Goal: Information Seeking & Learning: Learn about a topic

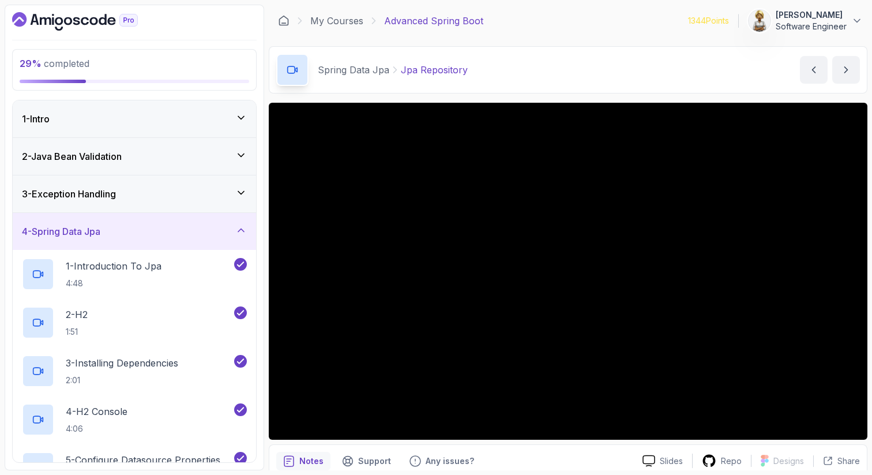
scroll to position [125, 0]
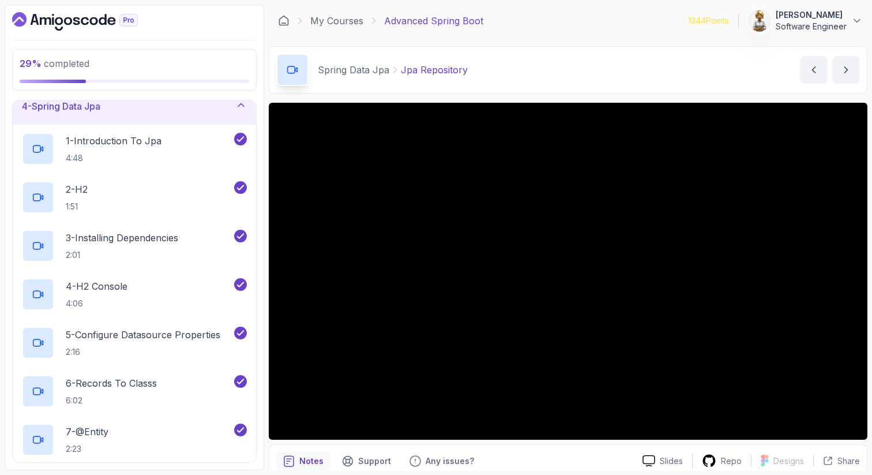
click at [240, 104] on icon at bounding box center [241, 105] width 12 height 12
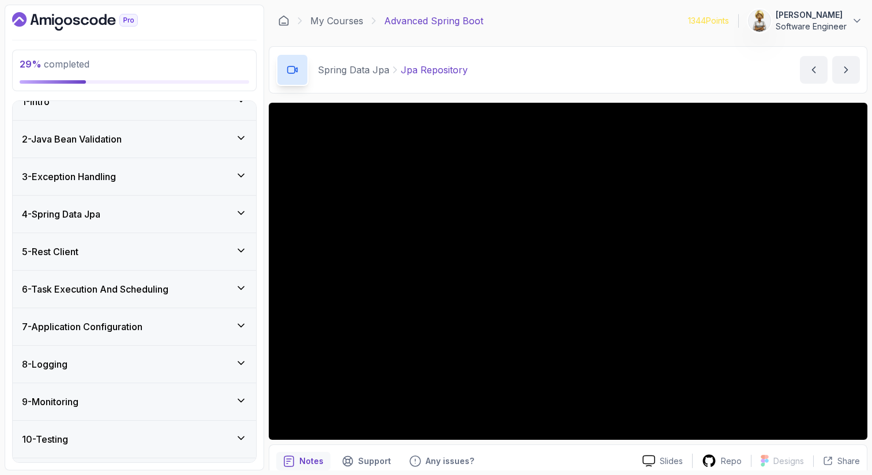
scroll to position [10, 0]
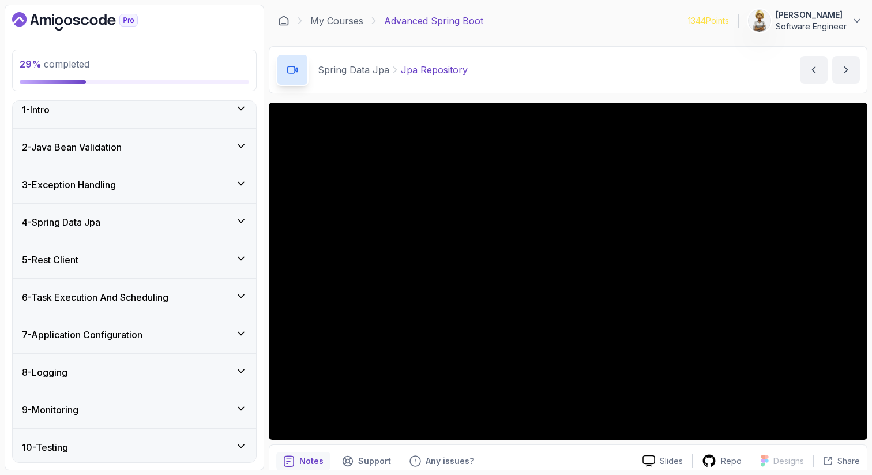
click at [244, 182] on icon at bounding box center [241, 183] width 6 height 3
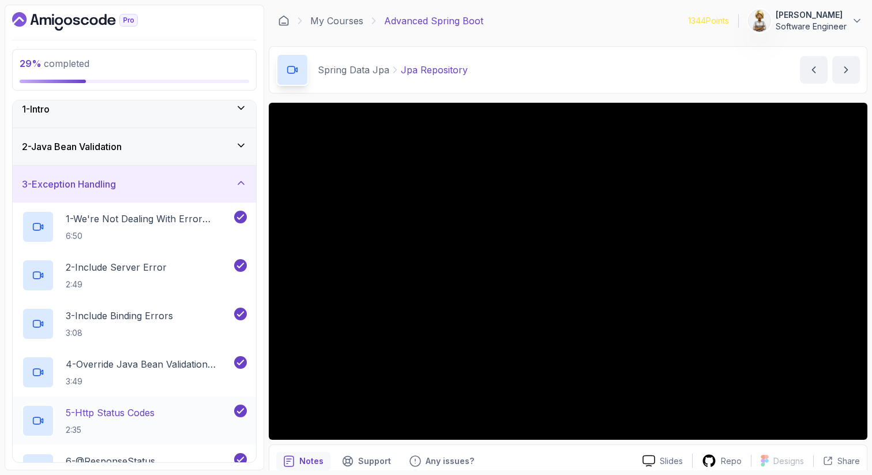
click at [171, 424] on div "5 - Http Status Codes 2:35" at bounding box center [127, 420] width 210 height 32
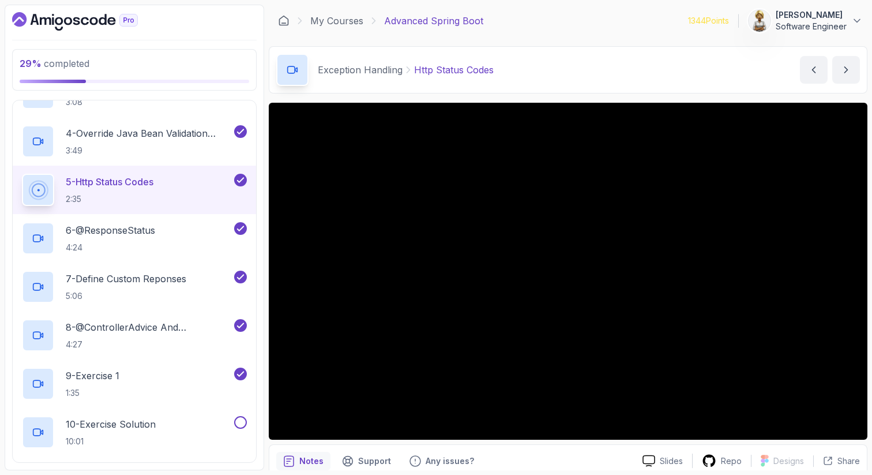
scroll to position [264, 0]
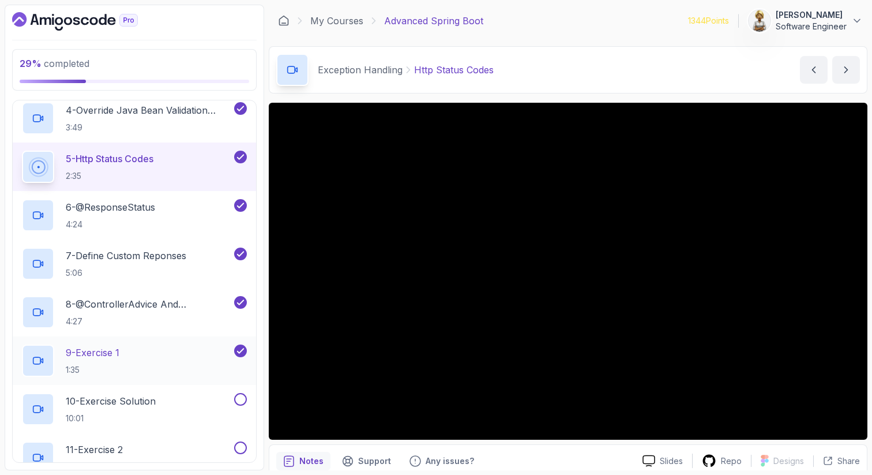
click at [181, 341] on div "9 - Exercise 1 1:35" at bounding box center [134, 360] width 243 height 48
click at [172, 352] on div "9 - Exercise 1 1:35" at bounding box center [127, 360] width 210 height 32
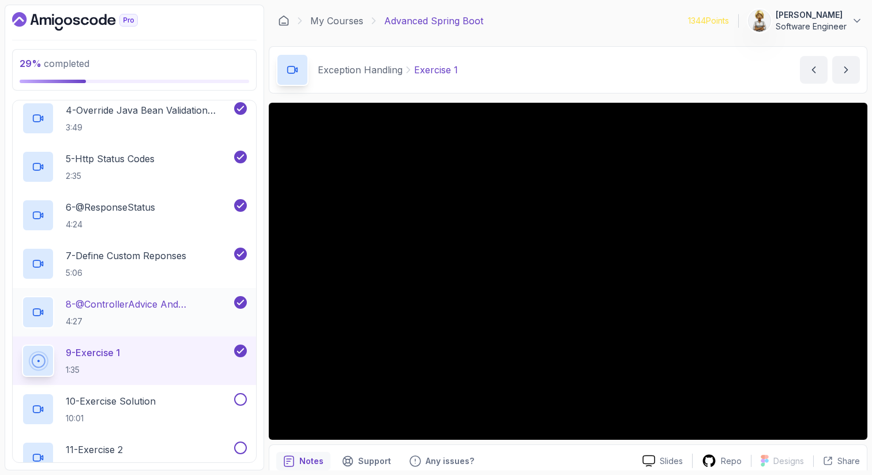
click at [104, 308] on p "8 - @ControllerAdvice And @ExceptionHandler" at bounding box center [149, 304] width 166 height 14
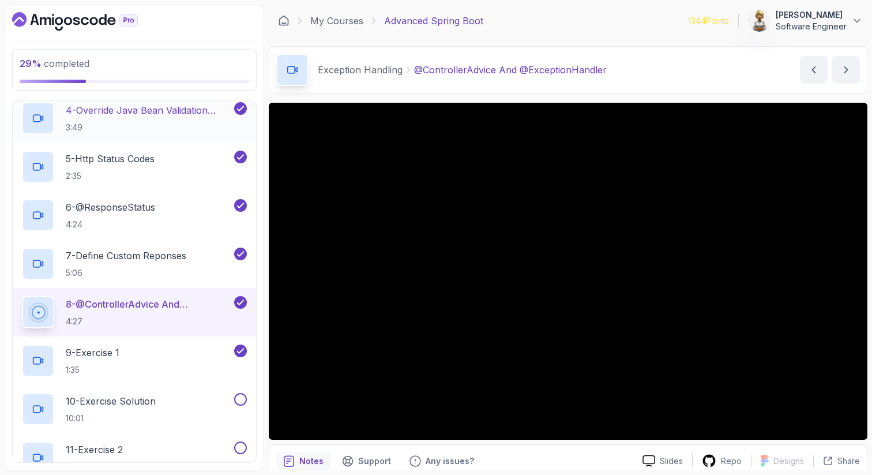
click at [140, 114] on p "4 - Override Java Bean Validation Messages" at bounding box center [149, 110] width 166 height 14
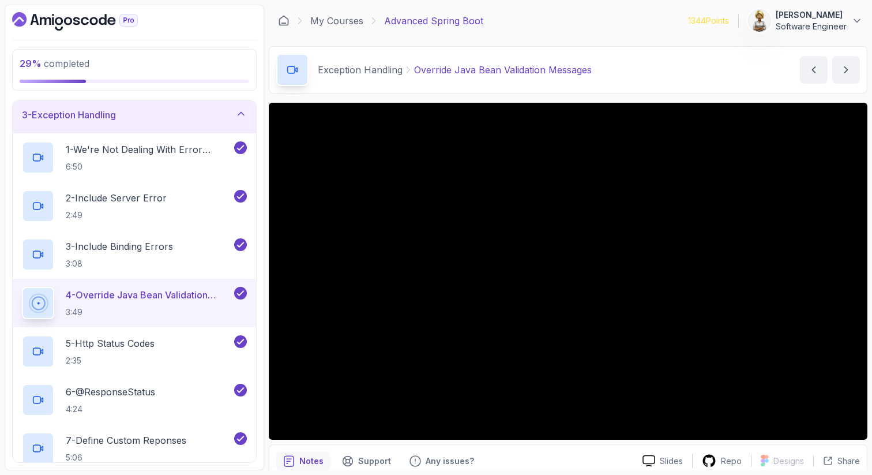
scroll to position [56, 0]
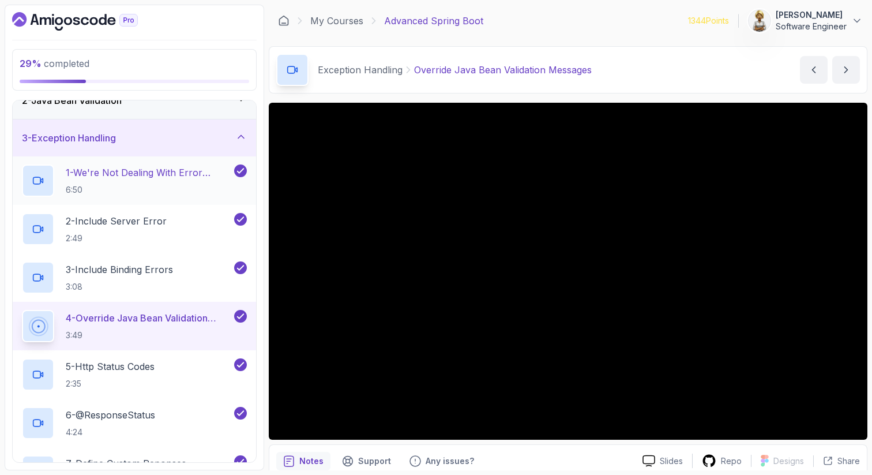
click at [139, 173] on p "1 - We're Not Dealing With Error Properply" at bounding box center [149, 173] width 166 height 14
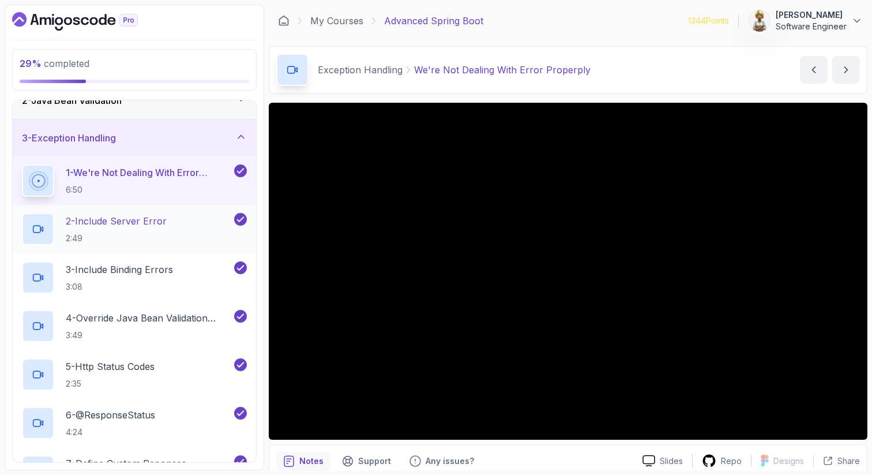
click at [136, 222] on p "2 - Include Server Error" at bounding box center [116, 221] width 101 height 14
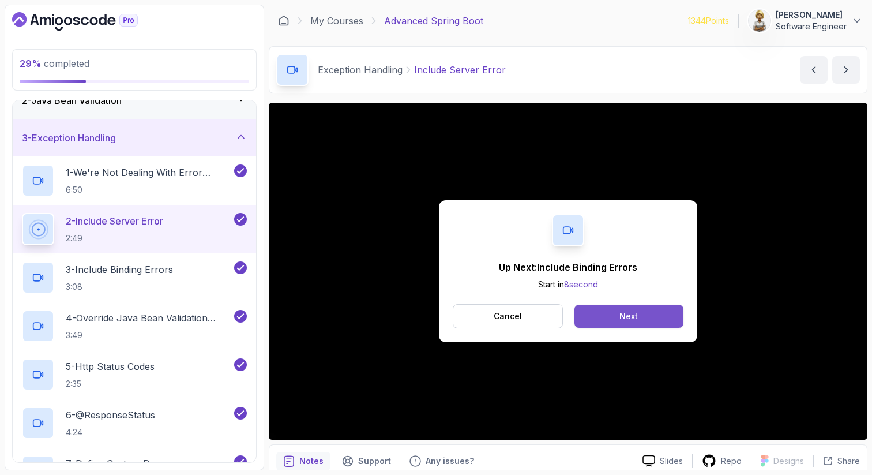
click at [650, 321] on button "Next" at bounding box center [628, 315] width 109 height 23
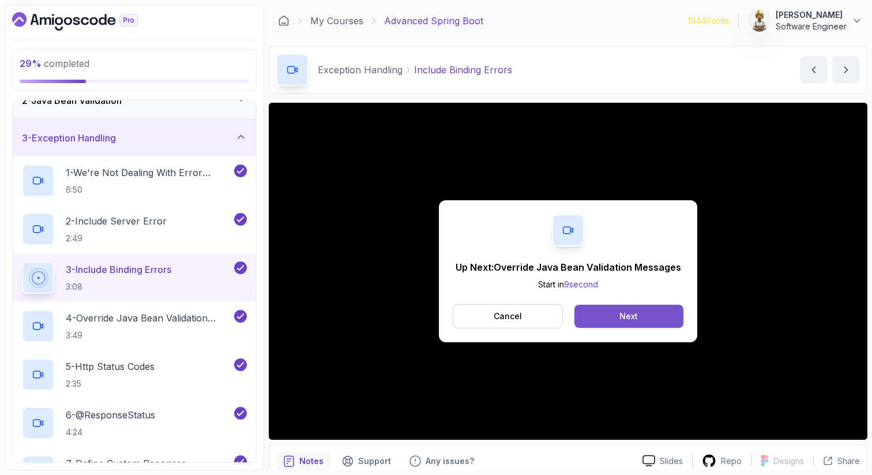
click at [629, 311] on div "Next" at bounding box center [628, 316] width 18 height 12
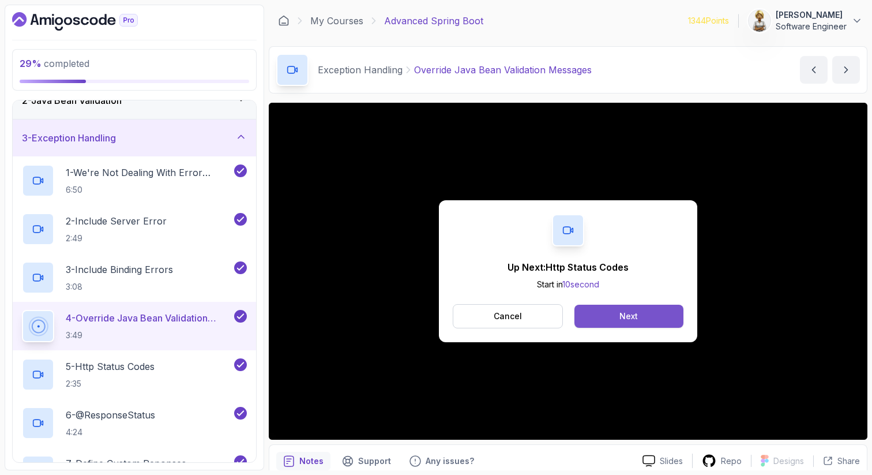
click at [655, 312] on button "Next" at bounding box center [628, 315] width 109 height 23
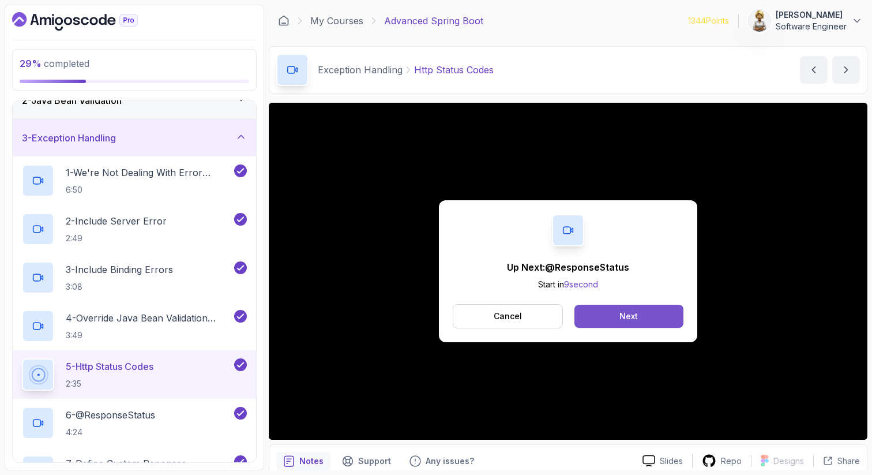
click at [656, 317] on button "Next" at bounding box center [628, 315] width 109 height 23
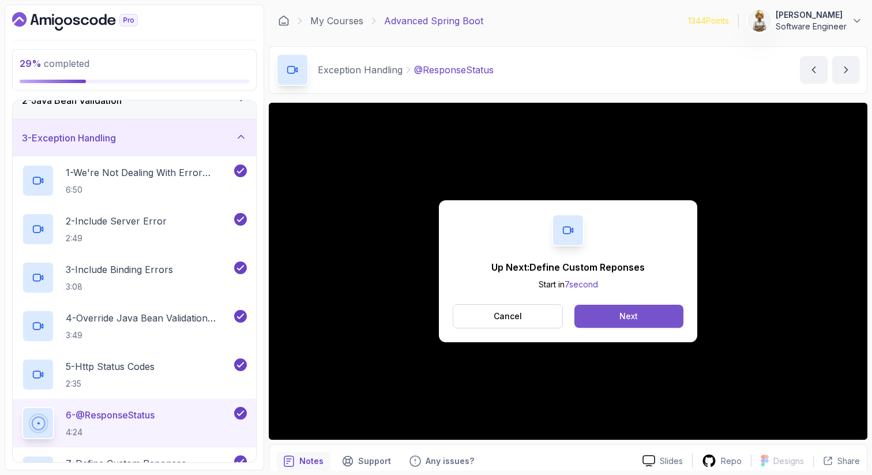
click at [621, 316] on div "Next" at bounding box center [628, 316] width 18 height 12
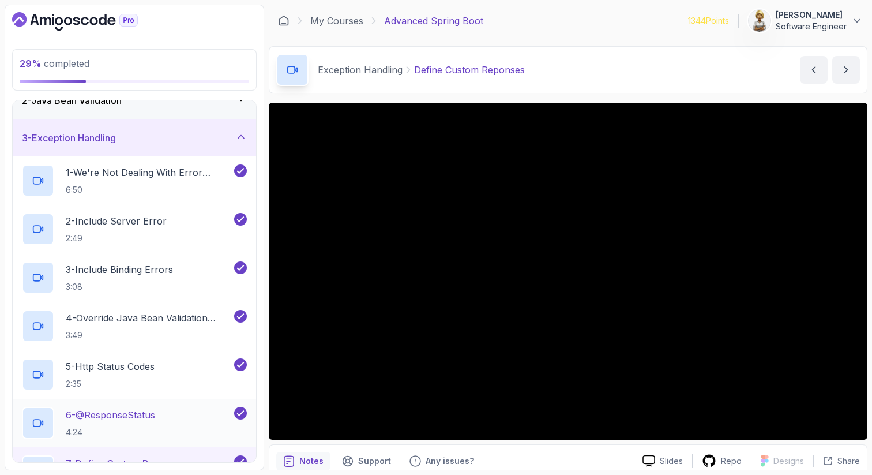
click at [163, 420] on div "6 - @ResponseStatus 4:24" at bounding box center [127, 423] width 210 height 32
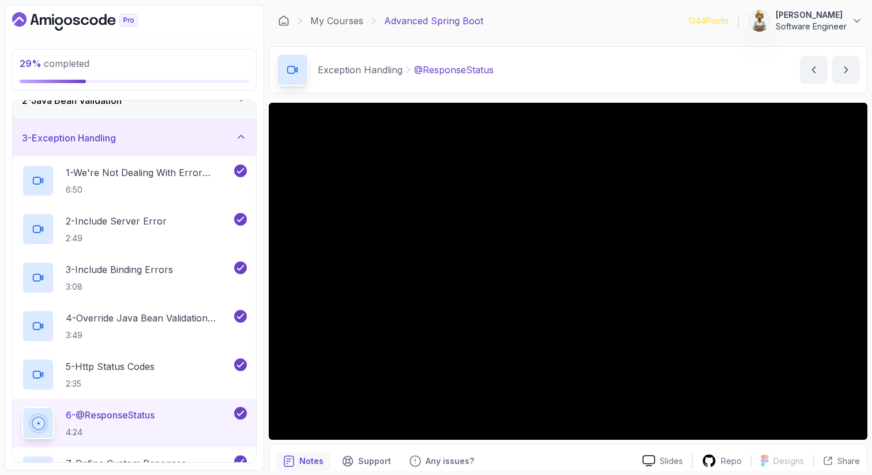
click at [137, 425] on h2 "6 - @ResponseStatus 4:24" at bounding box center [110, 423] width 89 height 30
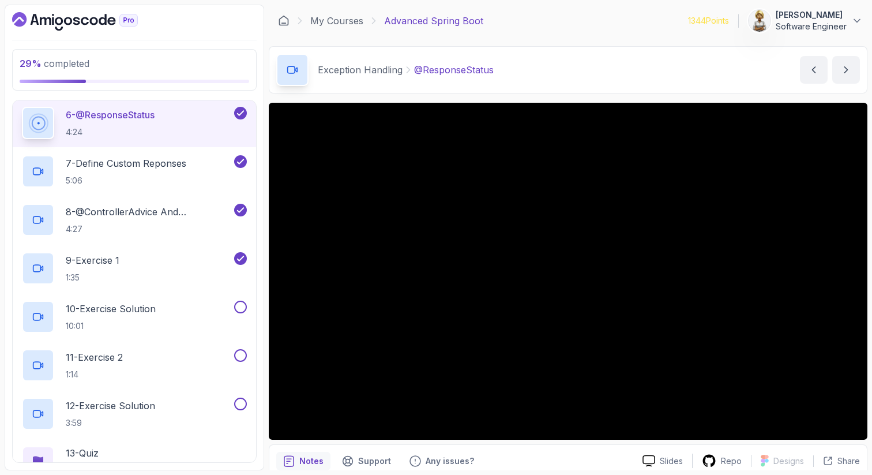
scroll to position [379, 0]
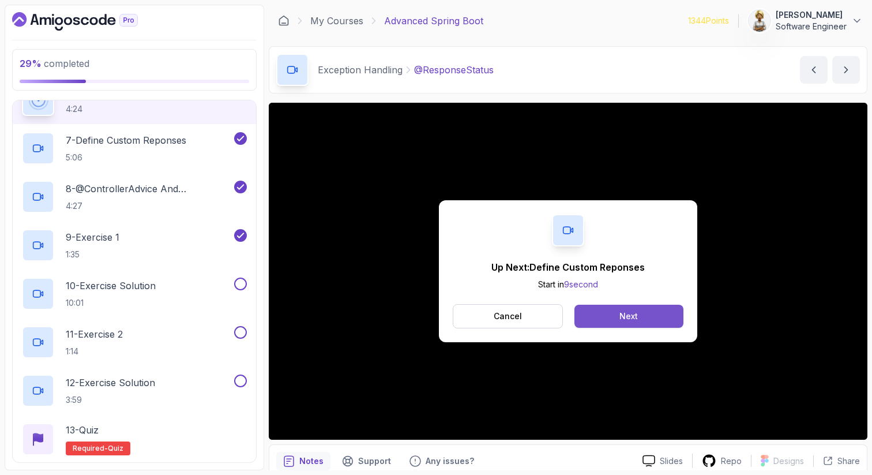
click at [615, 319] on button "Next" at bounding box center [628, 315] width 109 height 23
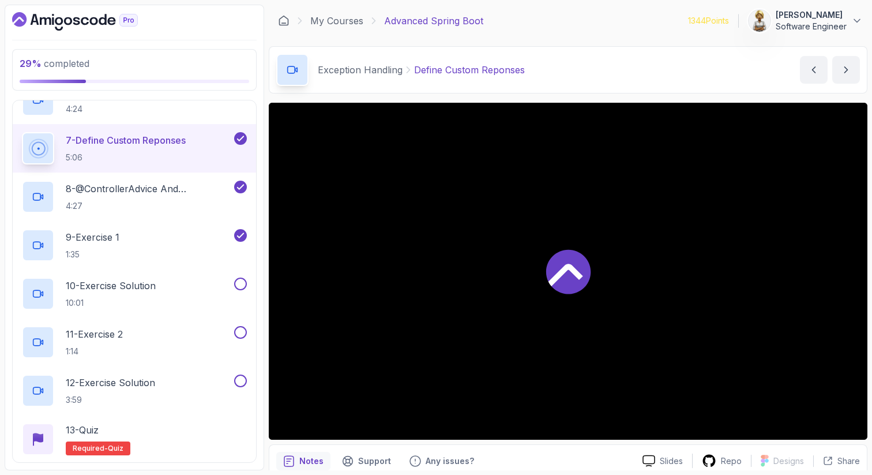
scroll to position [387, 0]
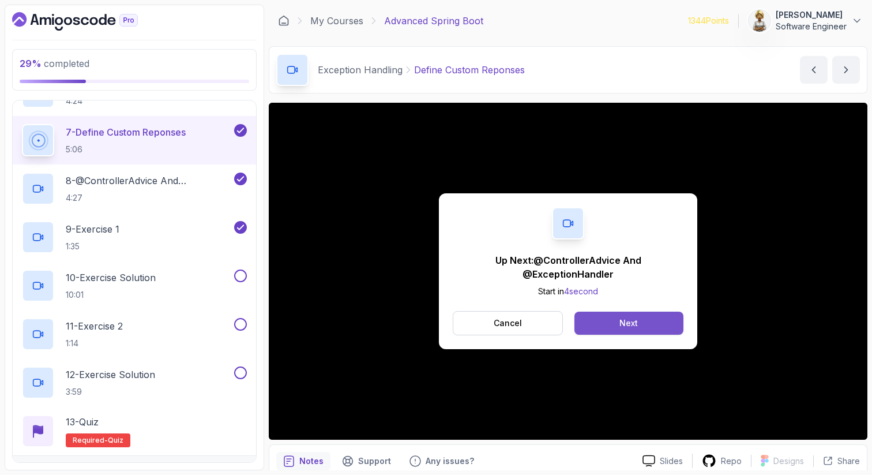
click at [636, 321] on div "Next" at bounding box center [628, 323] width 18 height 12
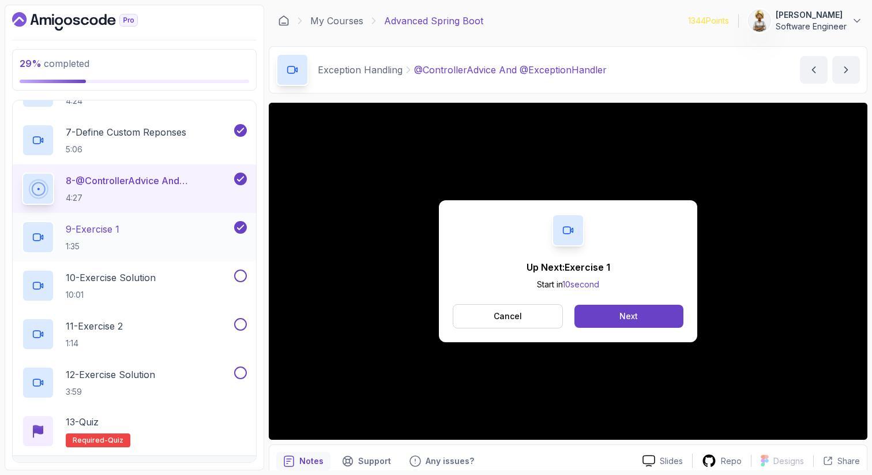
click at [127, 241] on div "9 - Exercise 1 1:35" at bounding box center [127, 237] width 210 height 32
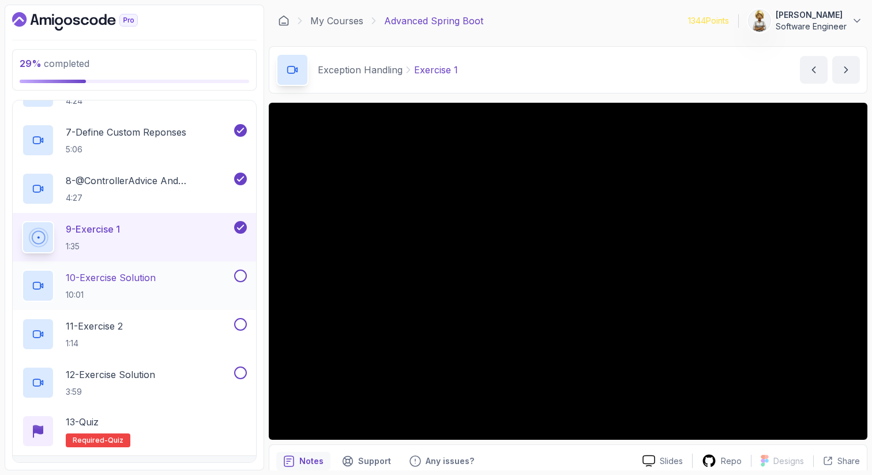
click at [127, 262] on div "10 - Exercise Solution 10:01" at bounding box center [134, 285] width 243 height 48
click at [125, 277] on p "10 - Exercise Solution" at bounding box center [111, 277] width 90 height 14
